Goal: Task Accomplishment & Management: Use online tool/utility

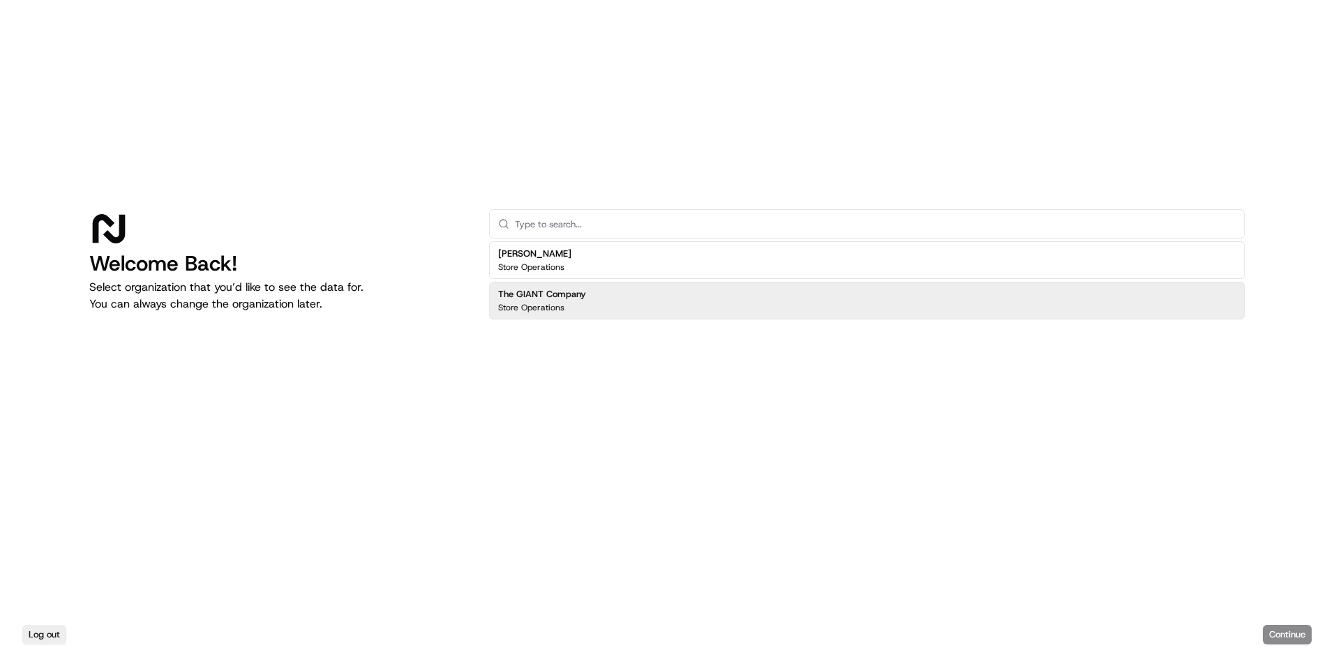
click at [532, 306] on p "Store Operations" at bounding box center [531, 307] width 66 height 11
click at [1279, 638] on button "Continue" at bounding box center [1287, 635] width 49 height 20
